Goal: Information Seeking & Learning: Learn about a topic

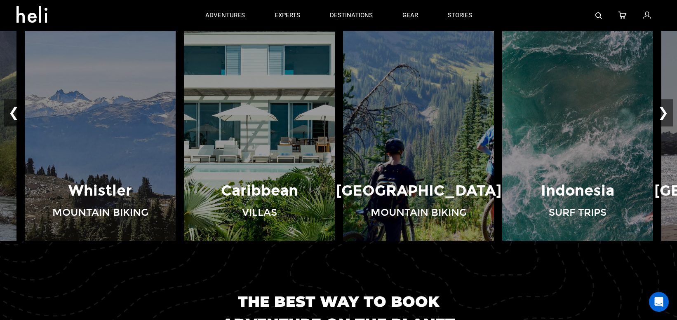
scroll to position [593, 0]
click at [665, 113] on button "❯" at bounding box center [662, 113] width 19 height 27
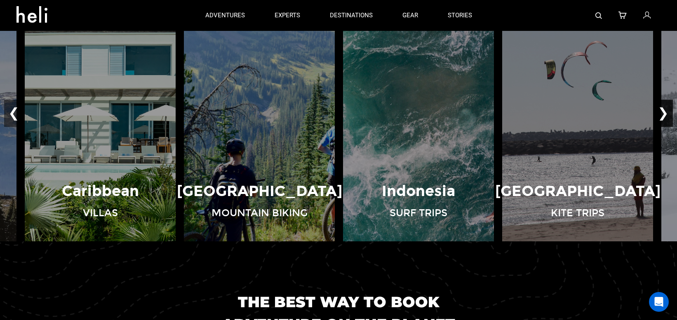
click at [665, 113] on button "❯" at bounding box center [662, 113] width 19 height 27
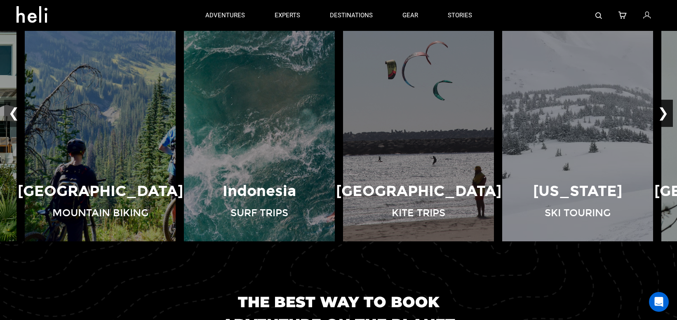
click at [665, 113] on button "❯" at bounding box center [662, 113] width 19 height 27
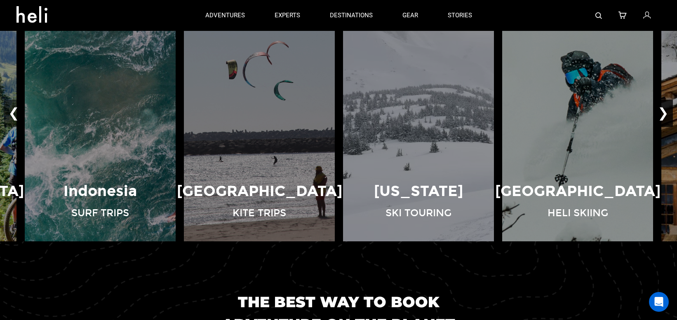
click at [665, 113] on button "❯" at bounding box center [662, 113] width 19 height 27
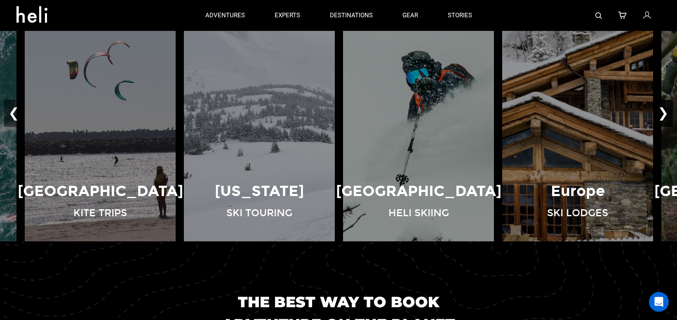
click at [665, 113] on button "❯" at bounding box center [662, 113] width 19 height 27
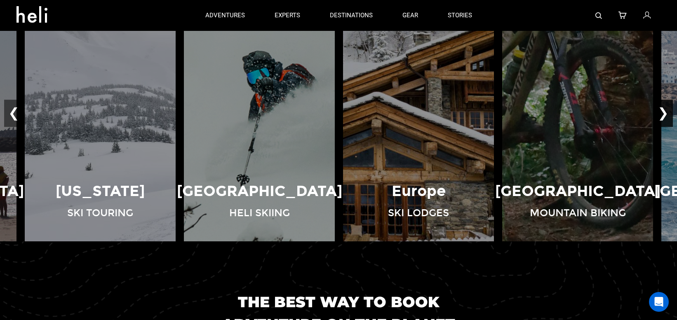
click at [665, 113] on button "❯" at bounding box center [662, 113] width 19 height 27
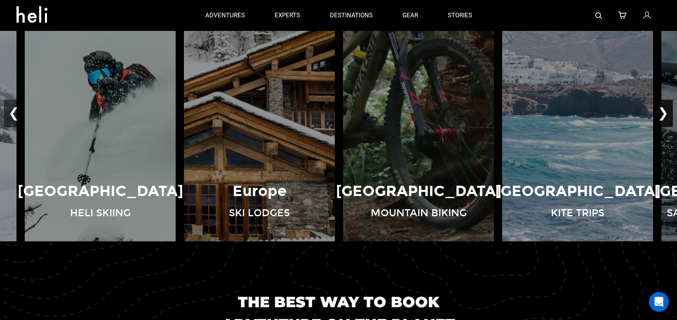
click at [665, 113] on button "❯" at bounding box center [662, 113] width 19 height 27
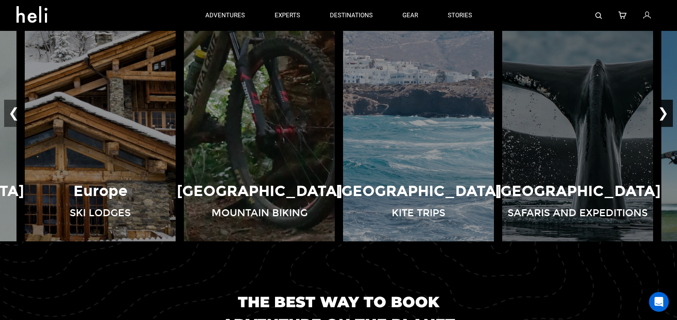
click at [665, 113] on button "❯" at bounding box center [662, 113] width 19 height 27
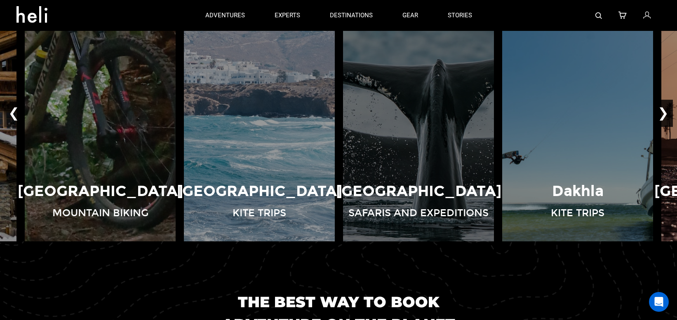
click at [665, 113] on button "❯" at bounding box center [662, 113] width 19 height 27
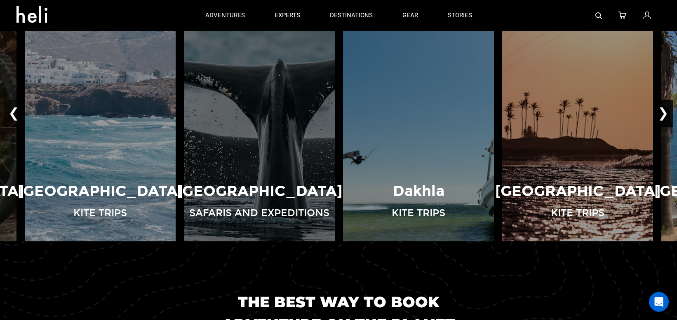
click at [665, 113] on button "❯" at bounding box center [662, 113] width 19 height 27
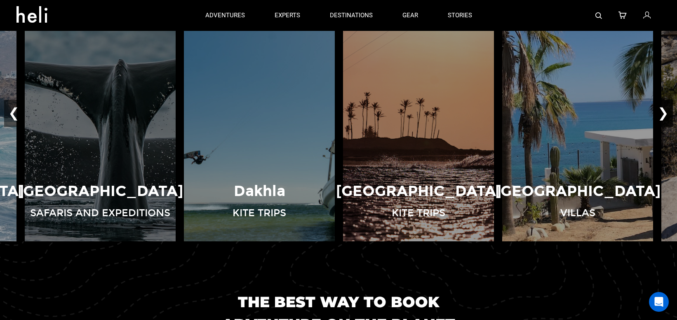
click at [665, 113] on button "❯" at bounding box center [662, 113] width 19 height 27
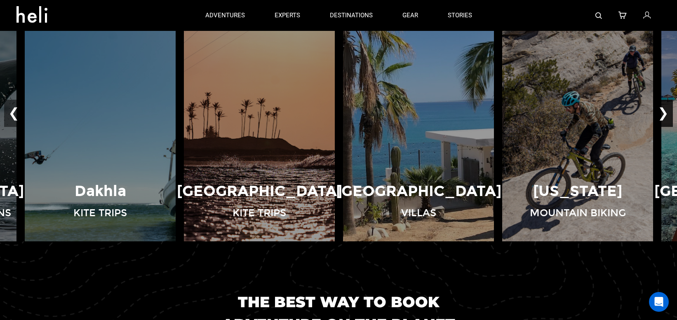
click at [665, 113] on button "❯" at bounding box center [662, 113] width 19 height 27
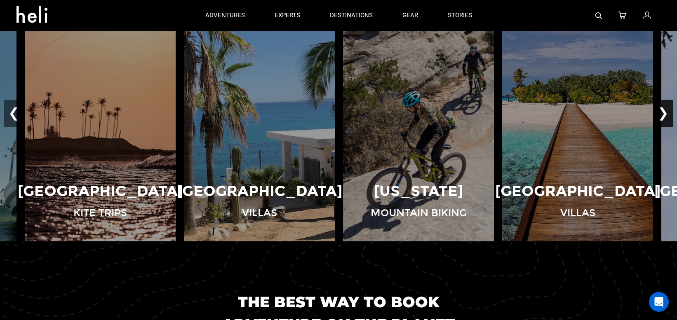
click at [665, 113] on button "❯" at bounding box center [662, 113] width 19 height 27
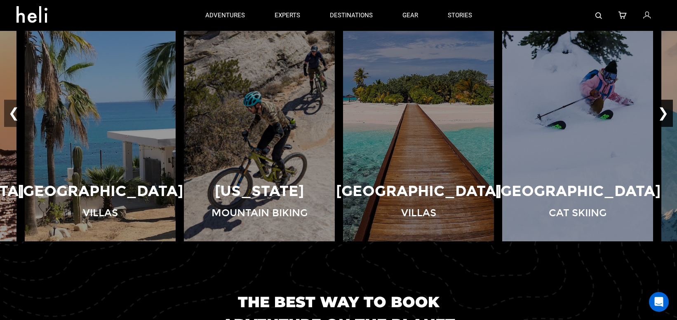
click at [665, 113] on button "❯" at bounding box center [662, 113] width 19 height 27
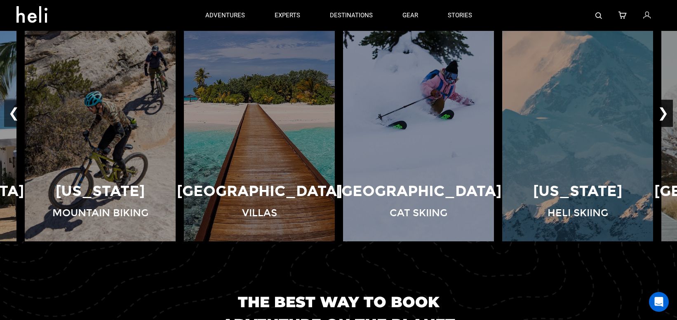
click at [665, 113] on button "❯" at bounding box center [662, 113] width 19 height 27
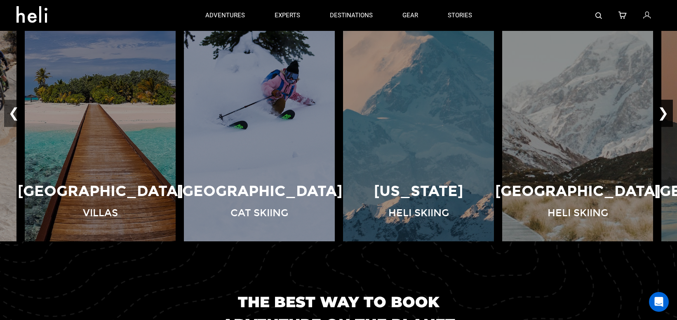
click at [665, 113] on button "❯" at bounding box center [662, 113] width 19 height 27
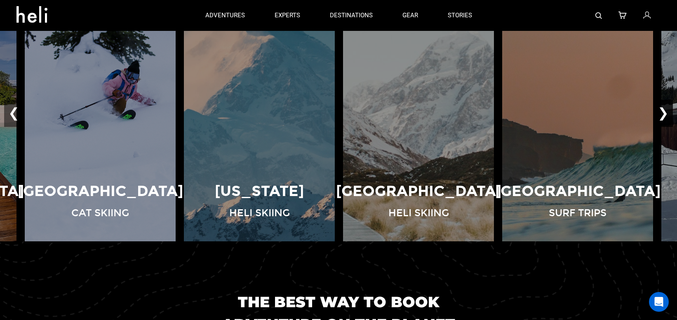
click at [665, 113] on button "❯" at bounding box center [662, 113] width 19 height 27
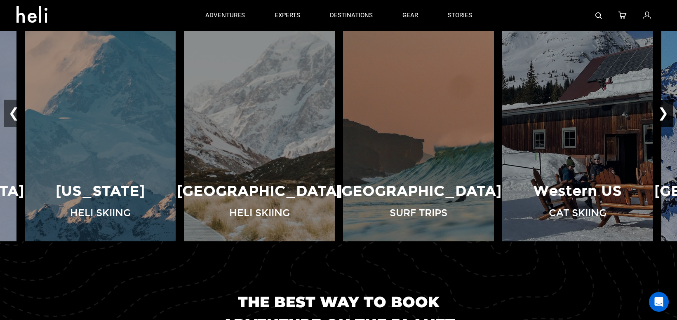
click at [665, 113] on button "❯" at bounding box center [662, 113] width 19 height 27
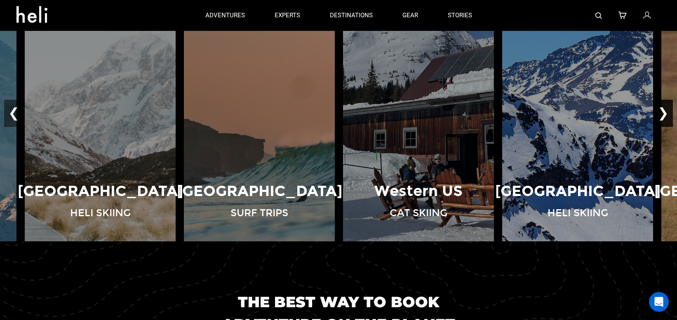
click at [665, 113] on button "❯" at bounding box center [662, 113] width 19 height 27
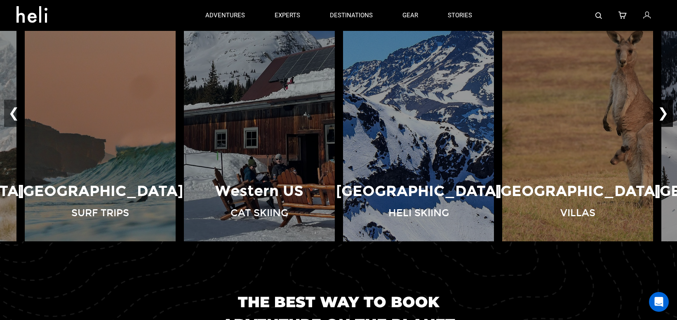
click at [665, 113] on button "❯" at bounding box center [662, 113] width 19 height 27
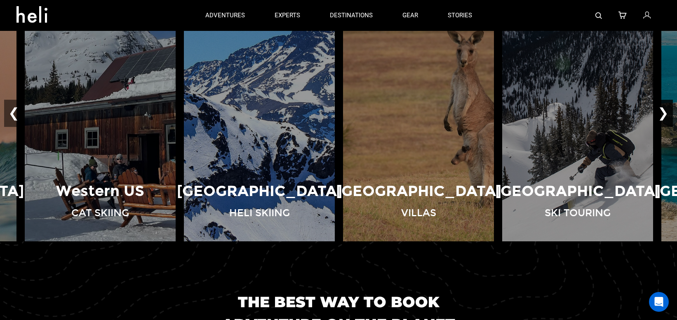
click at [665, 113] on button "❯" at bounding box center [662, 113] width 19 height 27
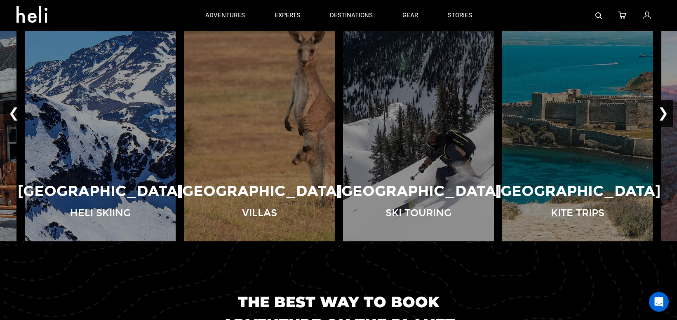
click at [665, 113] on button "❯" at bounding box center [662, 113] width 19 height 27
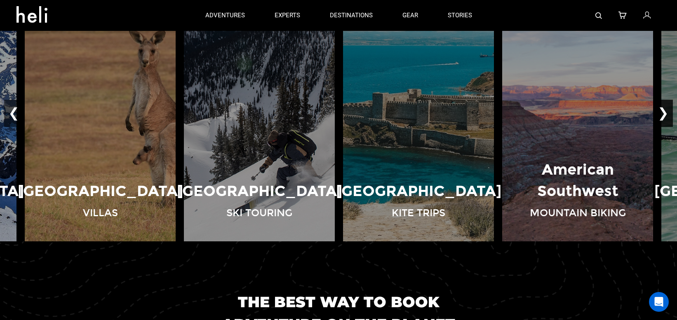
click at [665, 113] on button "❯" at bounding box center [662, 113] width 19 height 27
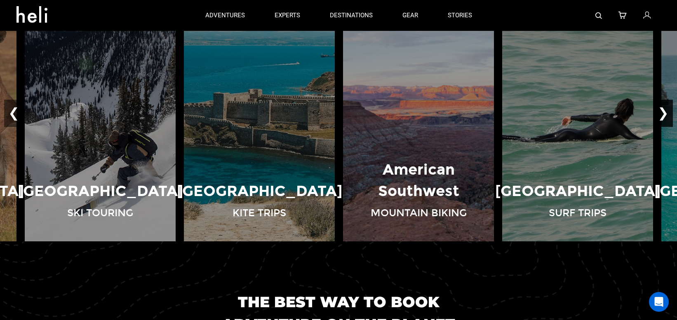
click at [665, 113] on button "❯" at bounding box center [662, 113] width 19 height 27
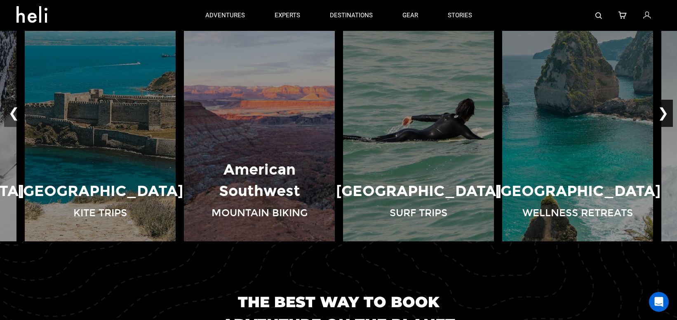
click at [665, 113] on button "❯" at bounding box center [662, 113] width 19 height 27
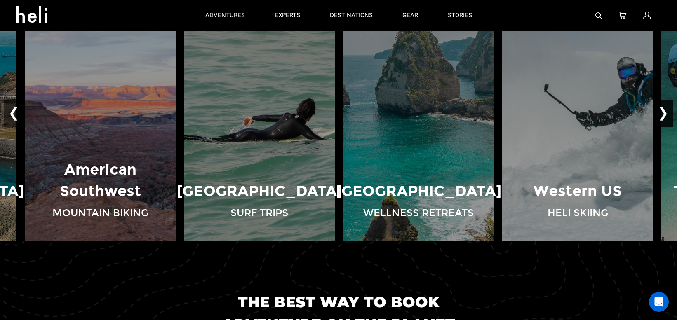
click at [665, 113] on button "❯" at bounding box center [662, 113] width 19 height 27
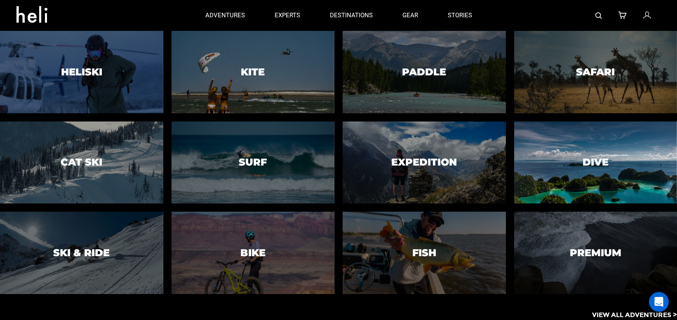
click at [578, 159] on div at bounding box center [595, 163] width 166 height 84
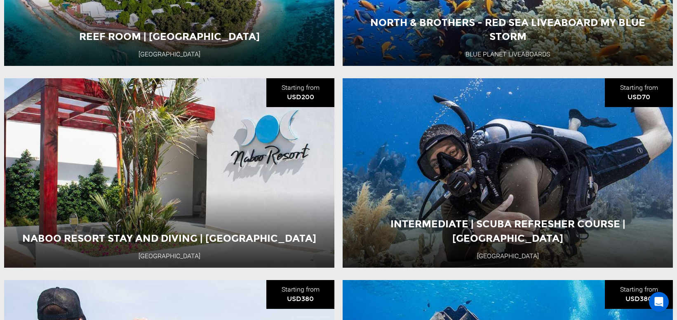
scroll to position [2086, 0]
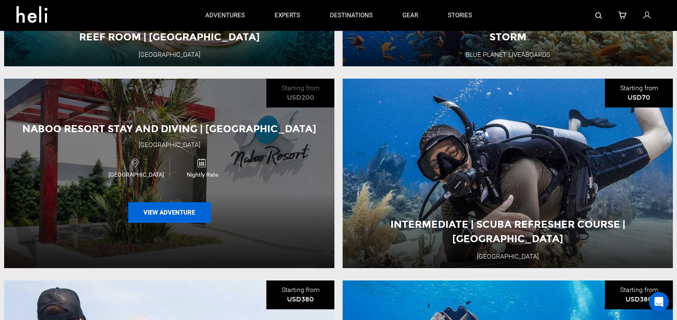
click at [160, 218] on button "View Adventure" at bounding box center [169, 212] width 82 height 21
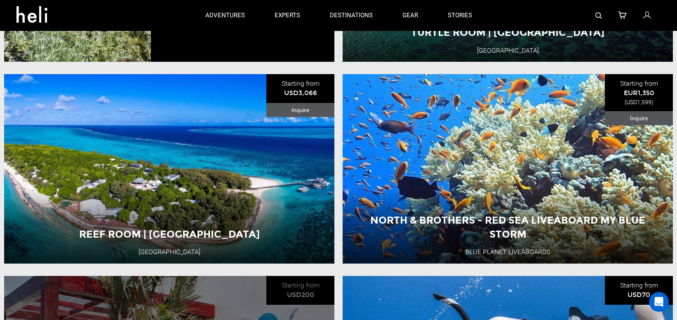
scroll to position [1885, 0]
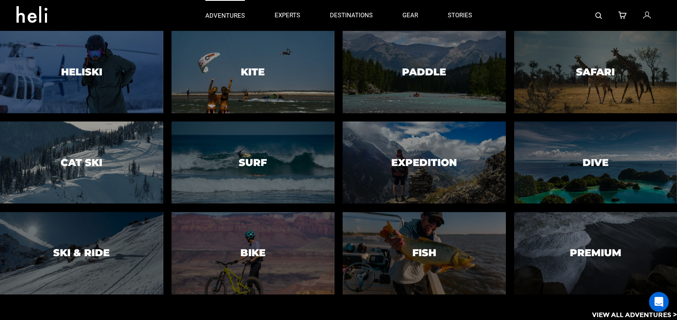
click at [226, 15] on p "adventures" at bounding box center [225, 16] width 40 height 9
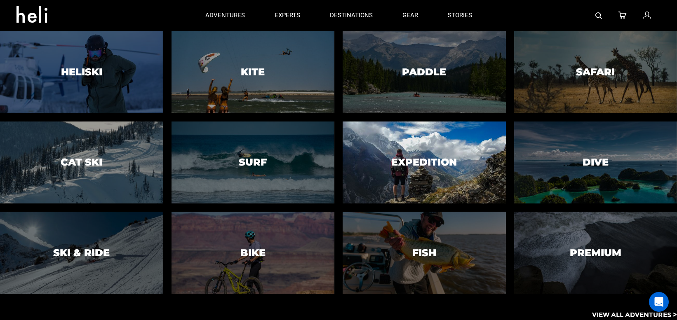
click at [427, 170] on div at bounding box center [424, 163] width 166 height 84
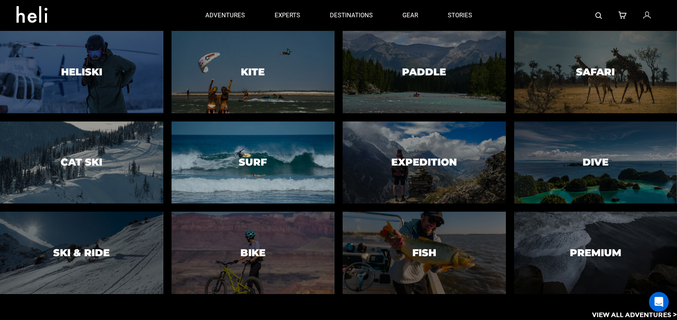
click at [243, 174] on div at bounding box center [253, 163] width 166 height 84
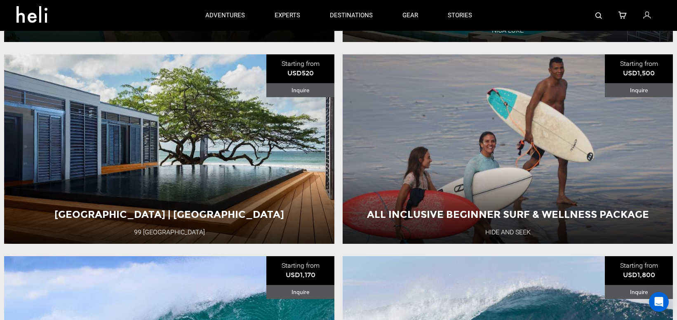
scroll to position [1251, 0]
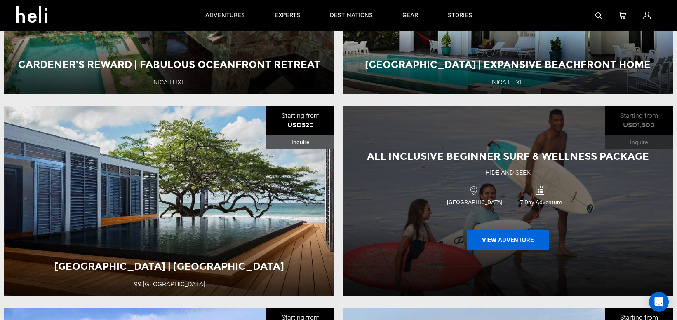
click at [504, 240] on button "View Adventure" at bounding box center [507, 240] width 82 height 21
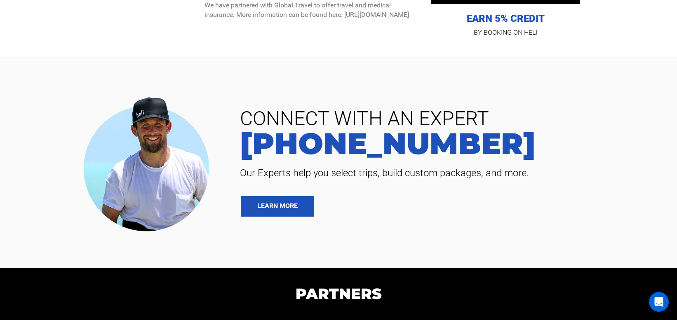
scroll to position [2788, 0]
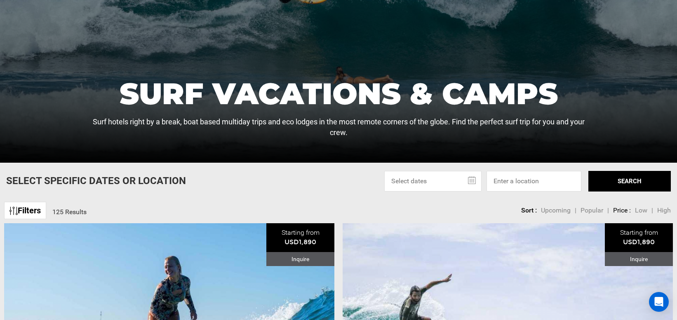
scroll to position [130, 0]
